Goal: Task Accomplishment & Management: Use online tool/utility

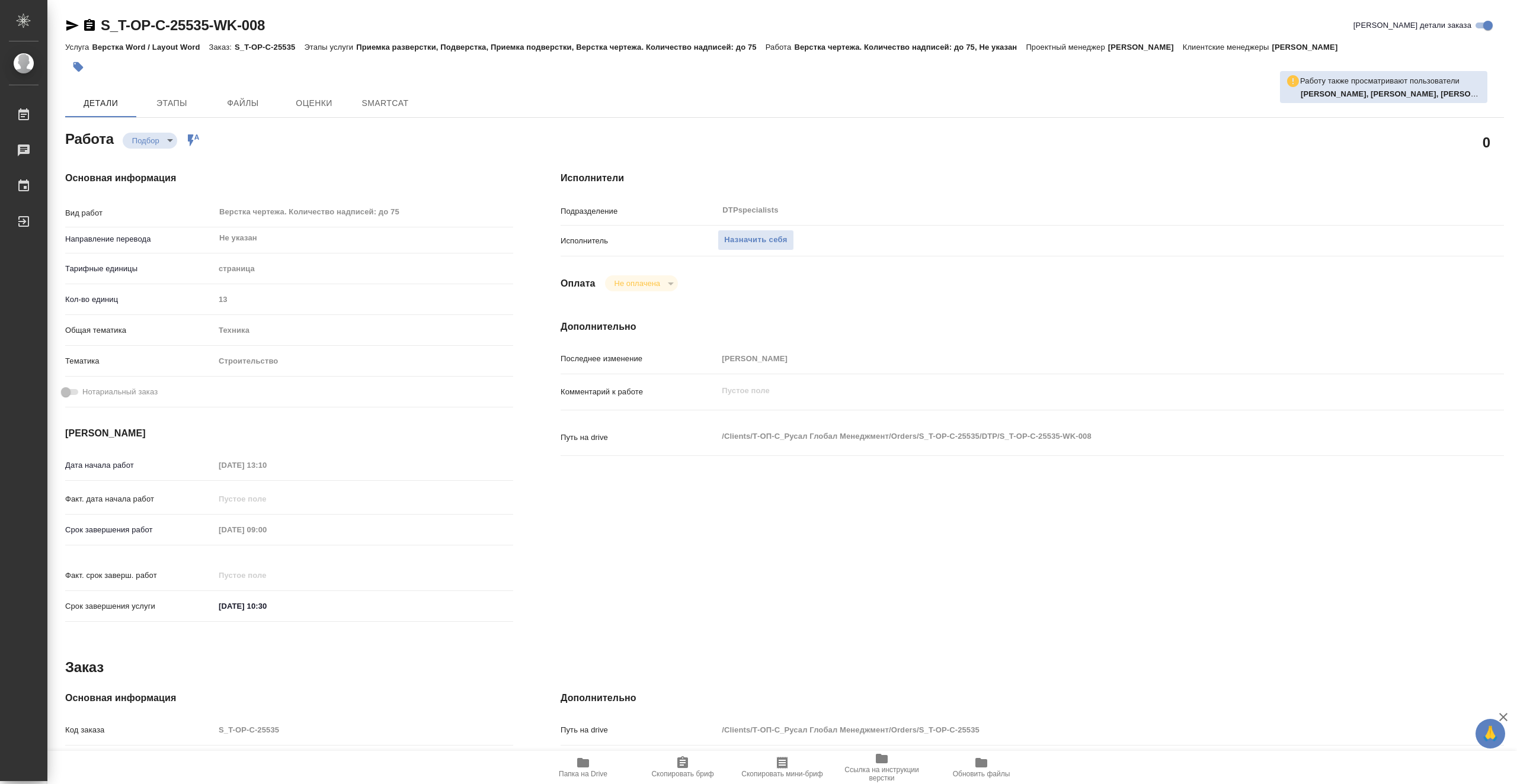
type textarea "x"
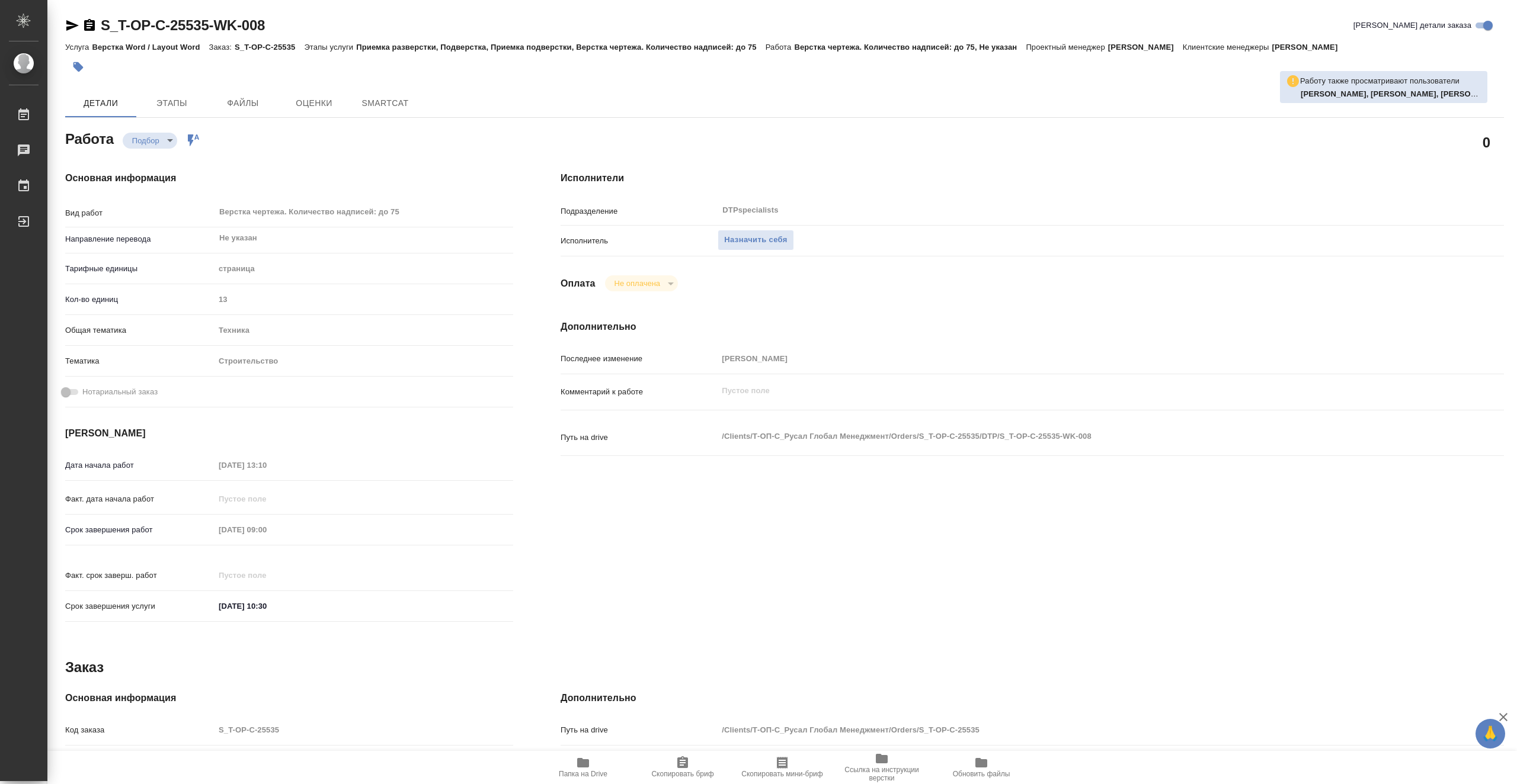
type textarea "x"
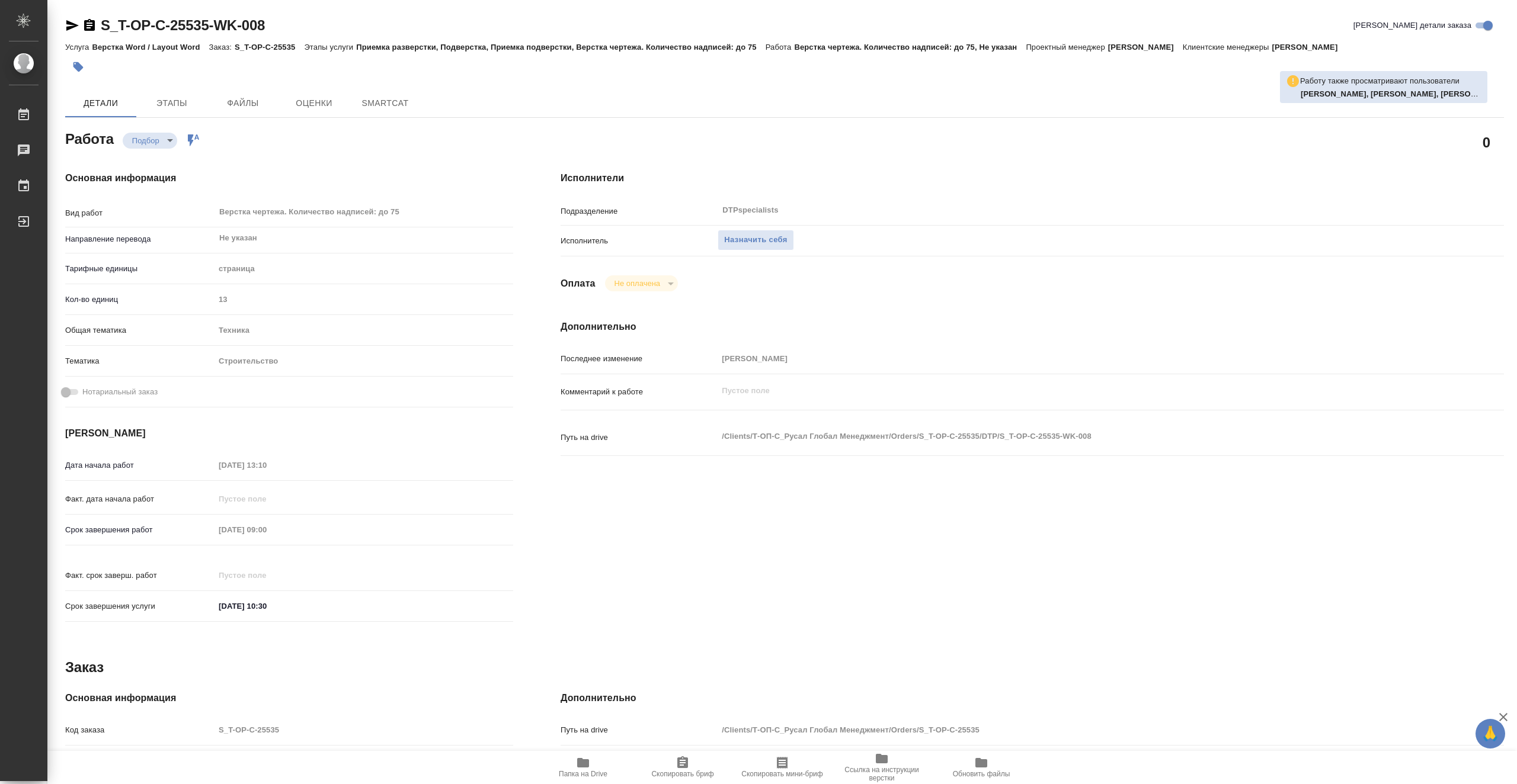
type textarea "x"
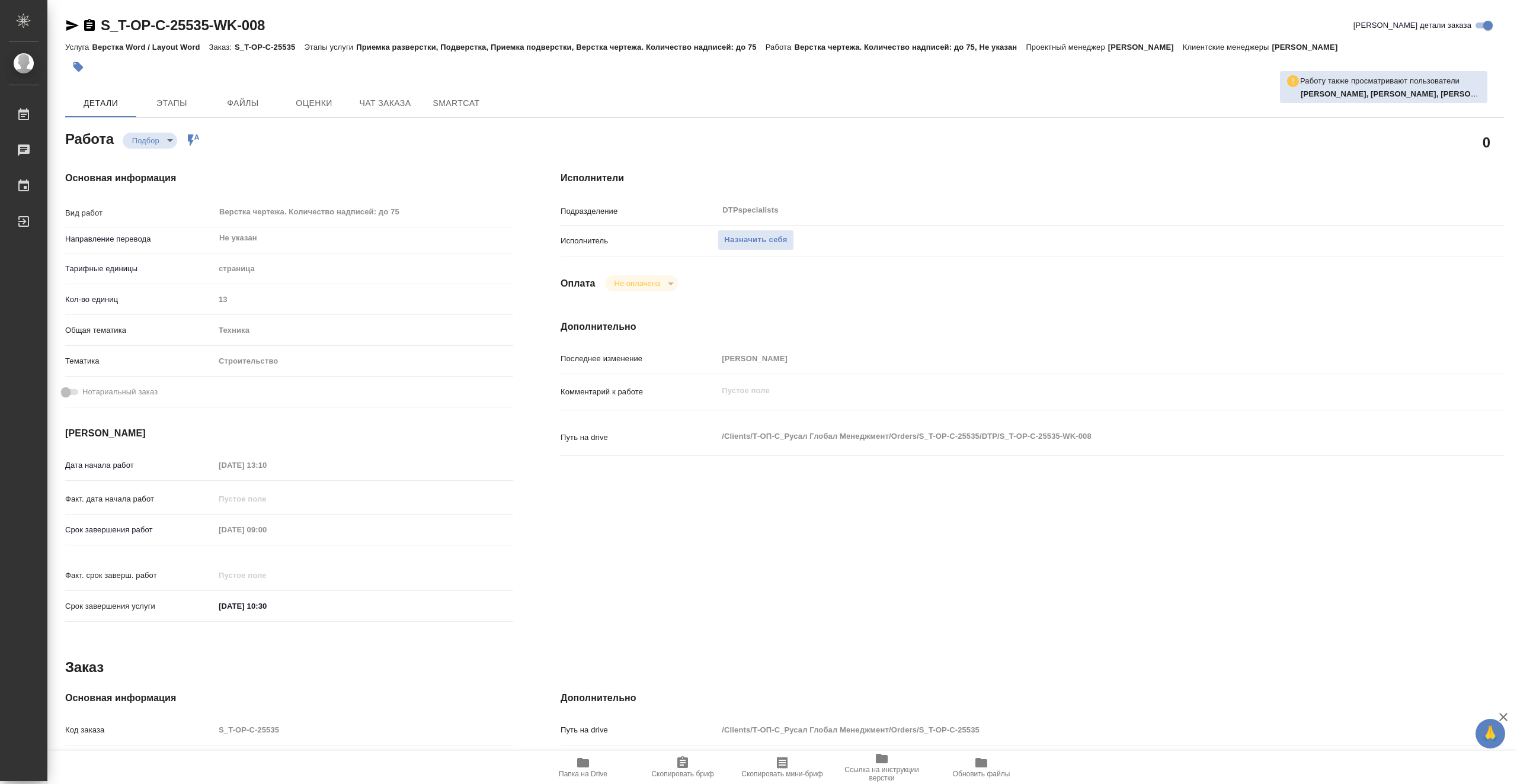
type textarea "x"
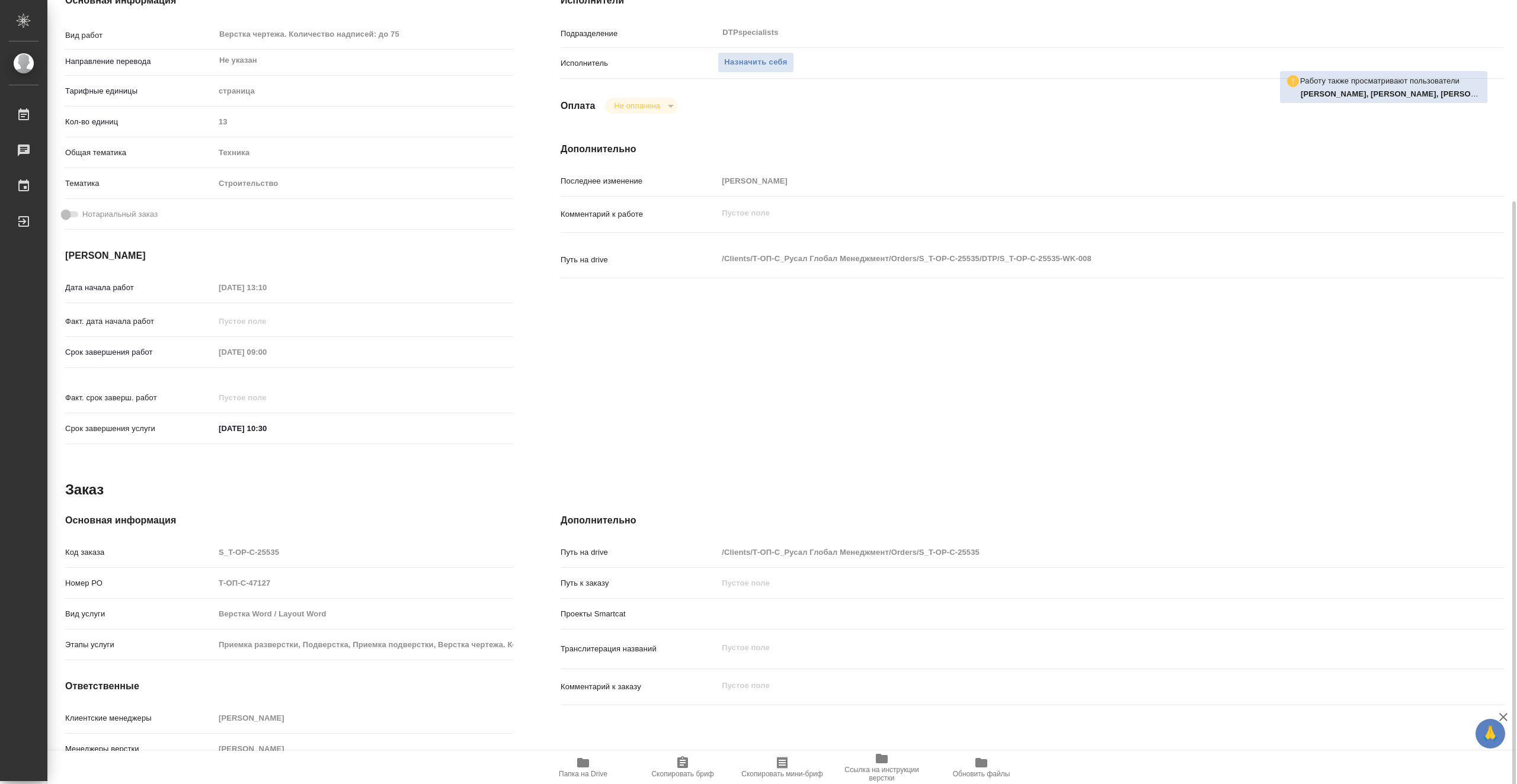
scroll to position [212, 0]
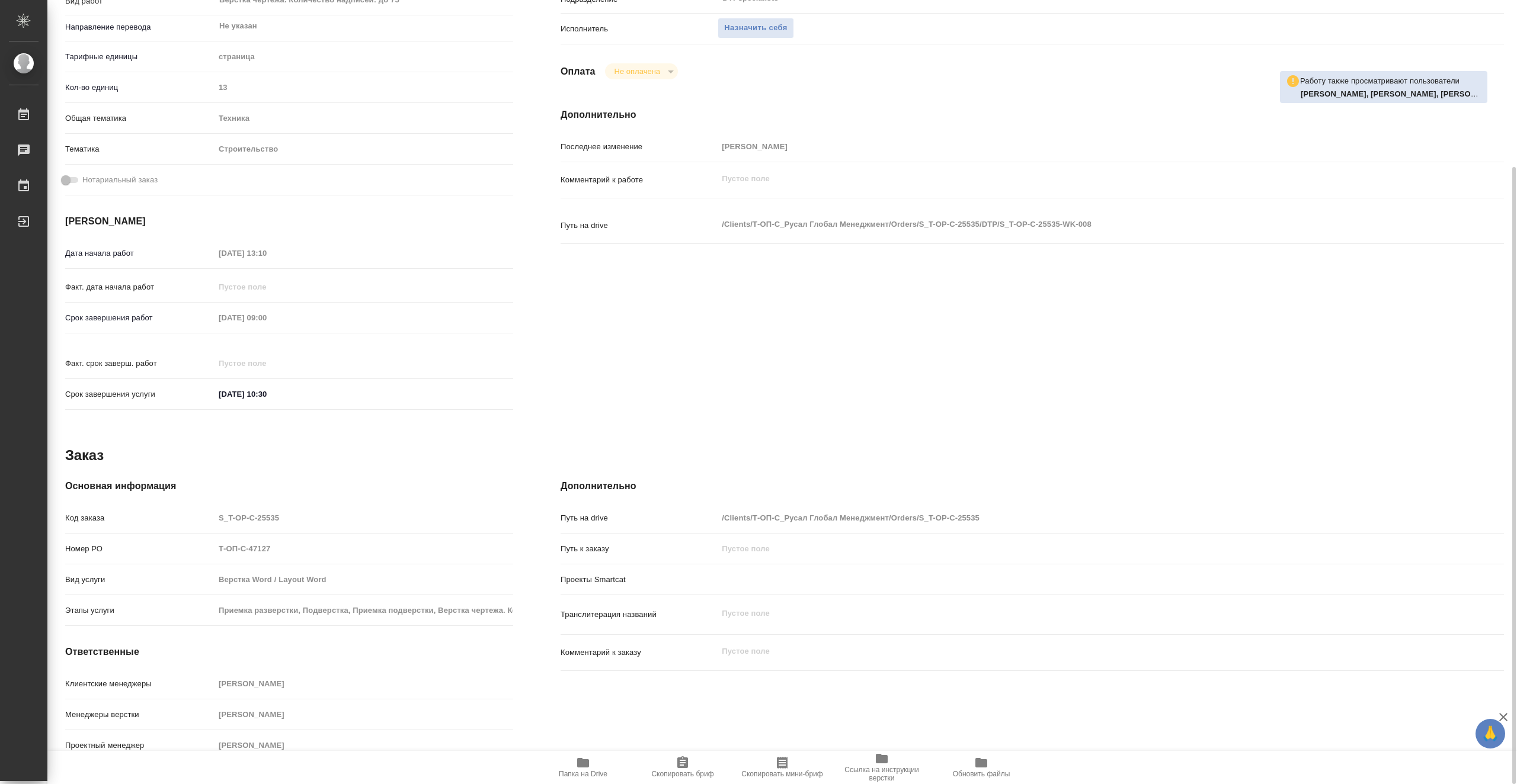
type textarea "x"
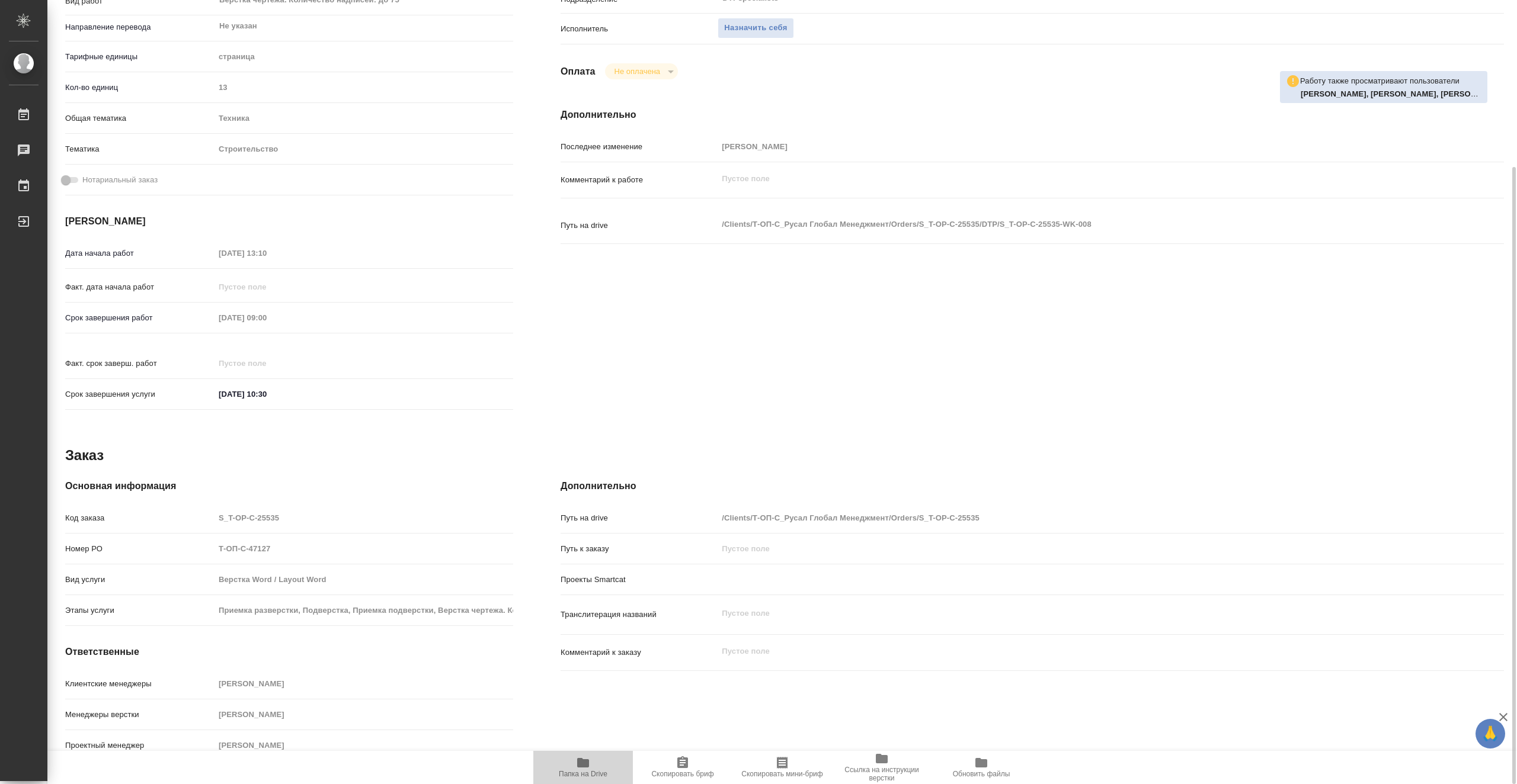
click at [598, 770] on span "Папка на Drive" at bounding box center [584, 766] width 86 height 22
